Goal: Communication & Community: Answer question/provide support

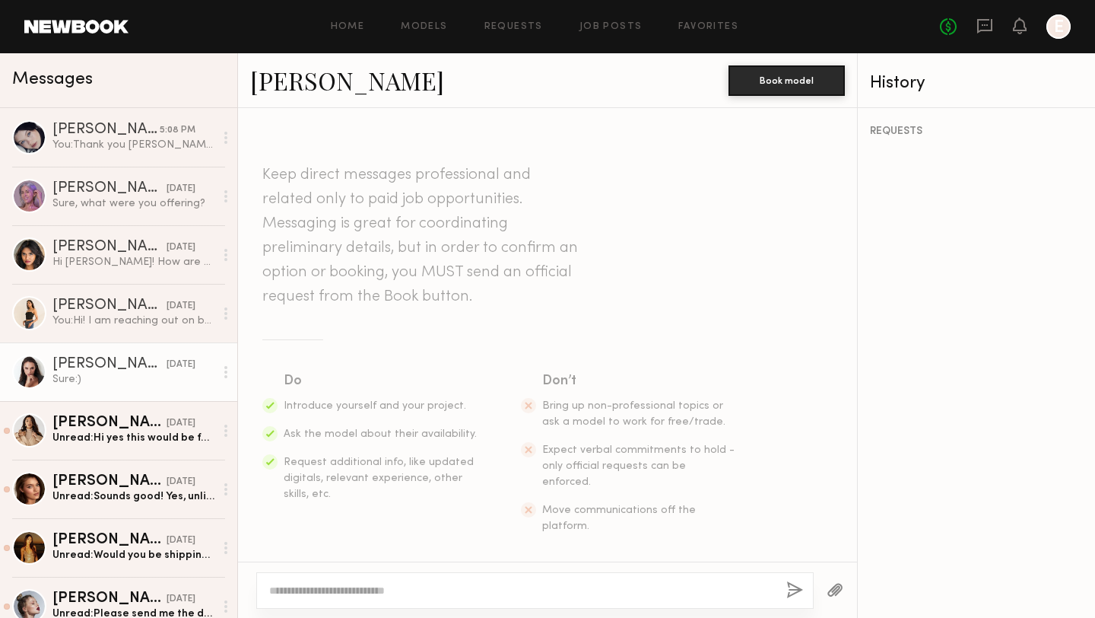
scroll to position [1868, 0]
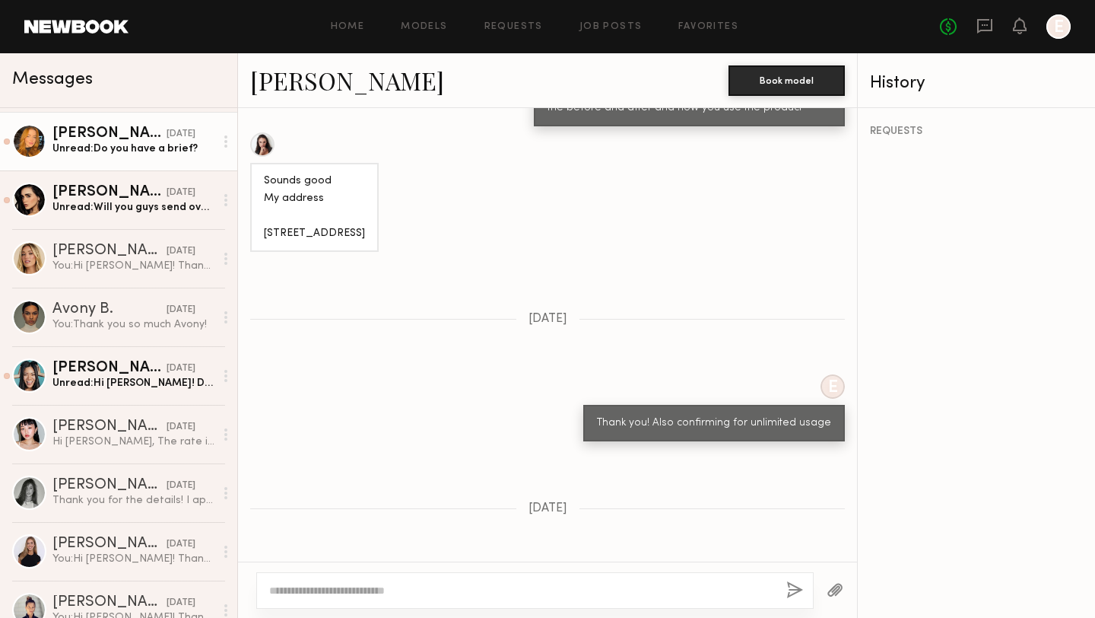
click at [106, 155] on div "Unread: Do you have a brief?" at bounding box center [133, 148] width 162 height 14
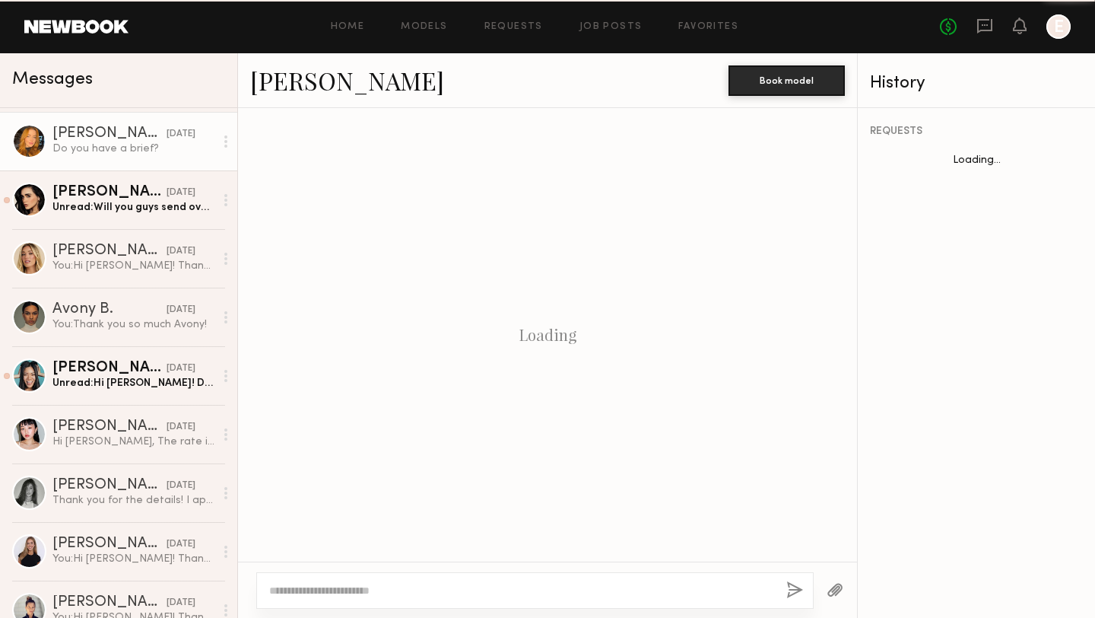
scroll to position [940, 0]
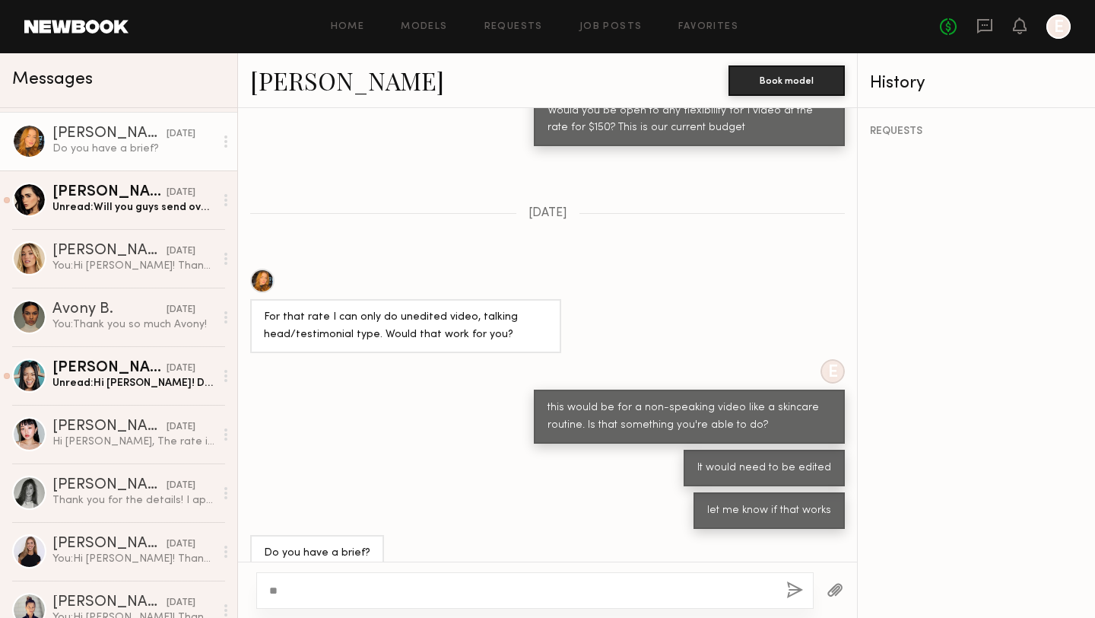
type textarea "*"
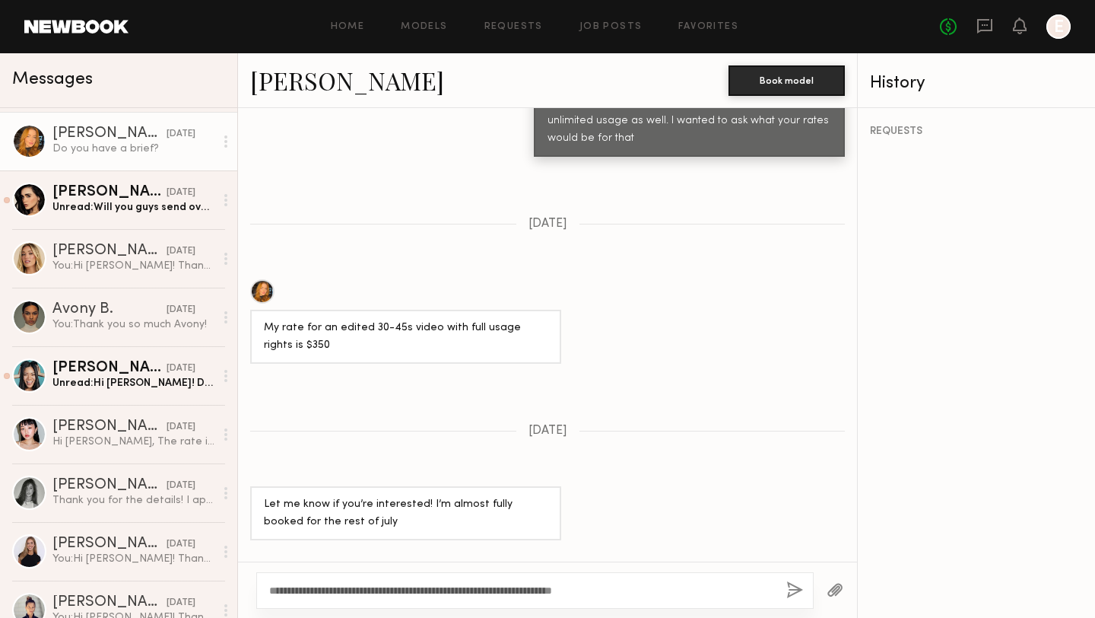
scroll to position [2221, 0]
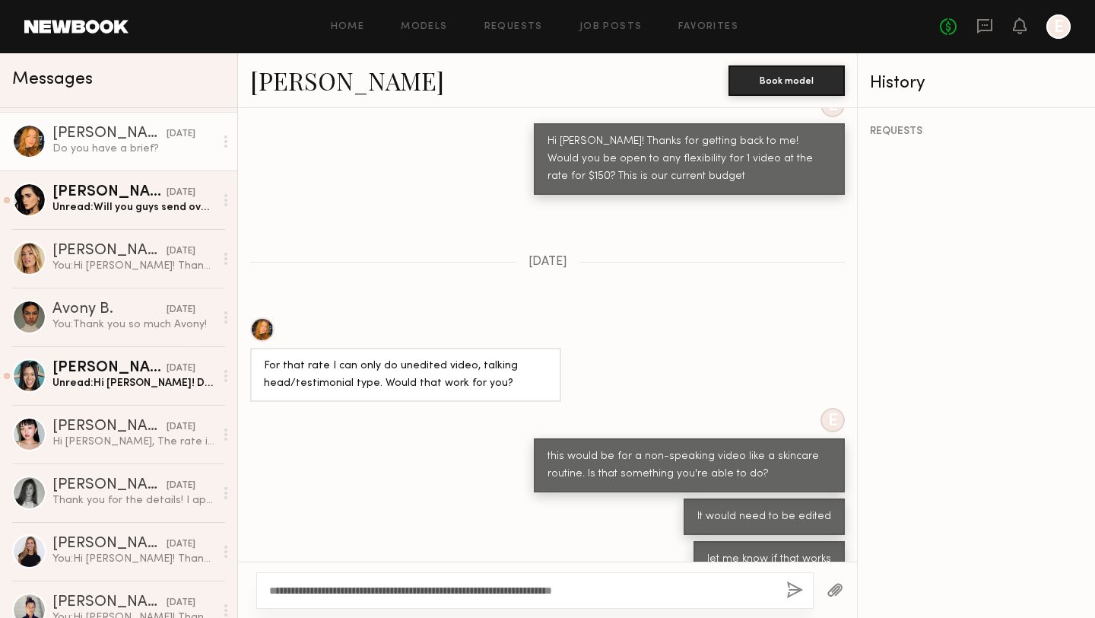
drag, startPoint x: 644, startPoint y: 587, endPoint x: 264, endPoint y: 587, distance: 379.6
click at [264, 587] on div "**********" at bounding box center [535, 590] width 558 height 37
type textarea "**********"
click at [794, 590] on button "button" at bounding box center [795, 590] width 17 height 19
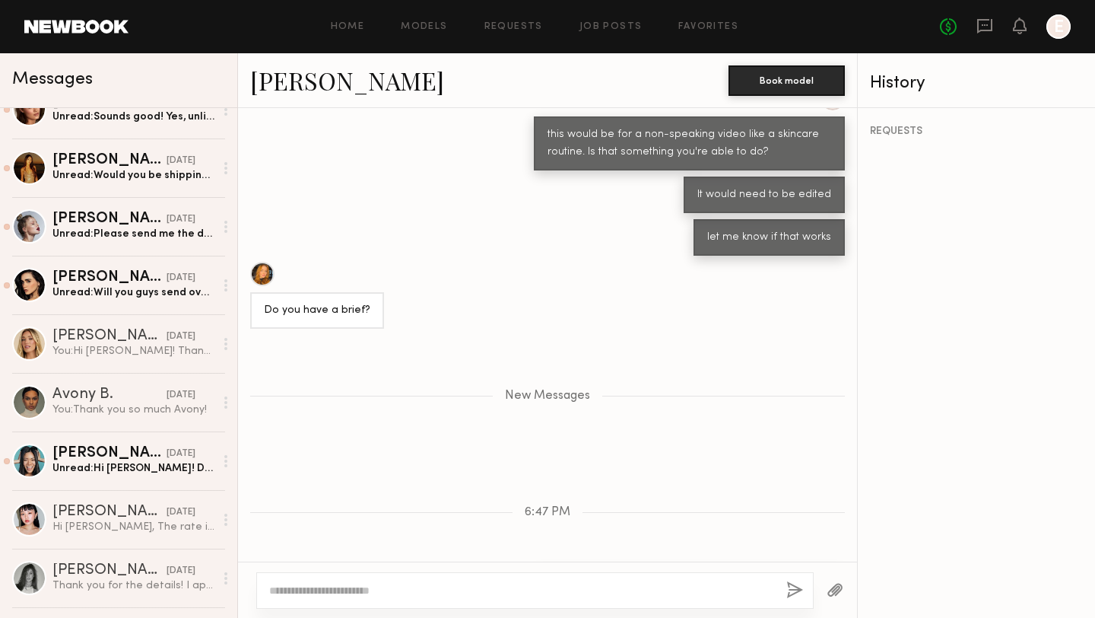
scroll to position [440, 0]
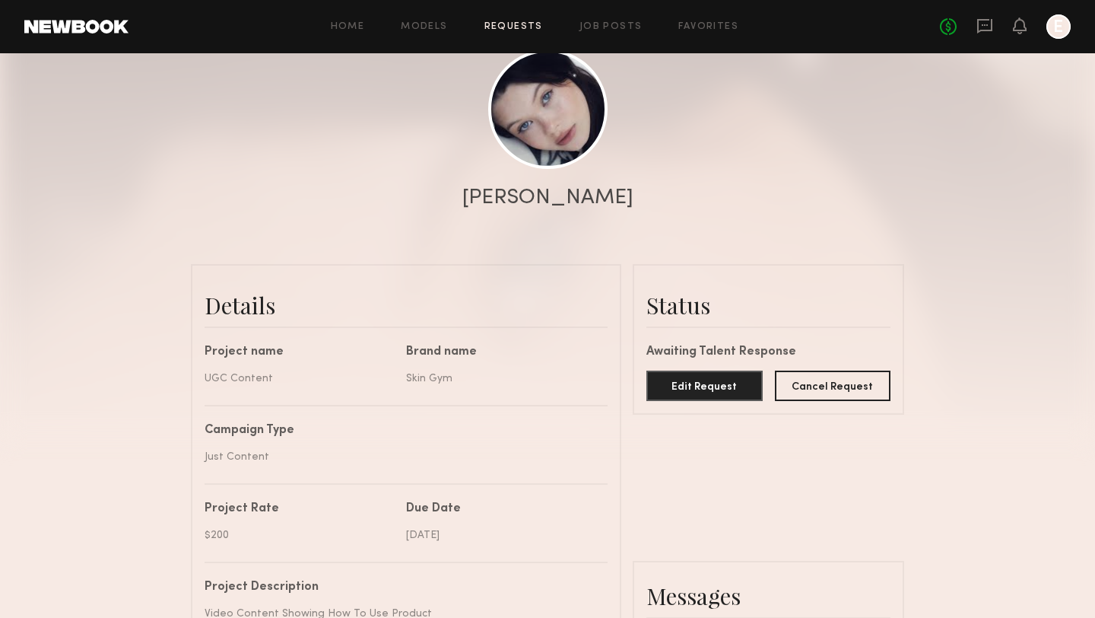
scroll to position [1181, 0]
